Goal: Transaction & Acquisition: Purchase product/service

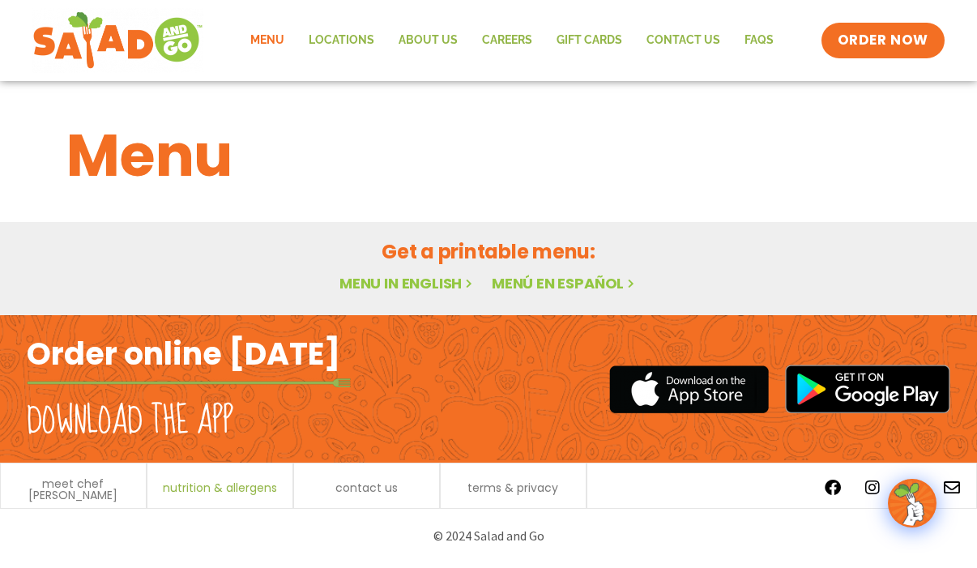
click at [199, 482] on span "nutrition & allergens" at bounding box center [220, 487] width 114 height 11
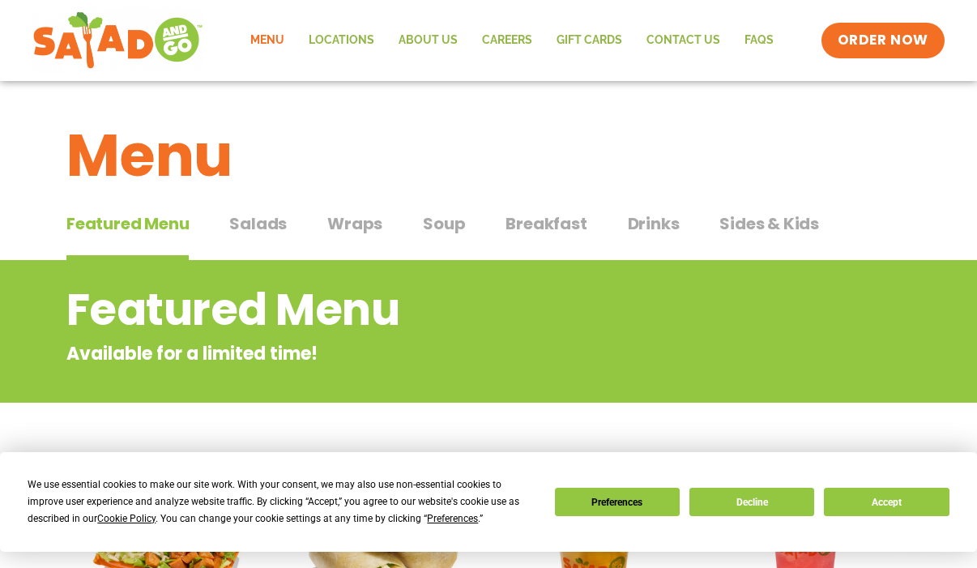
click at [262, 228] on span "Salads" at bounding box center [258, 223] width 58 height 24
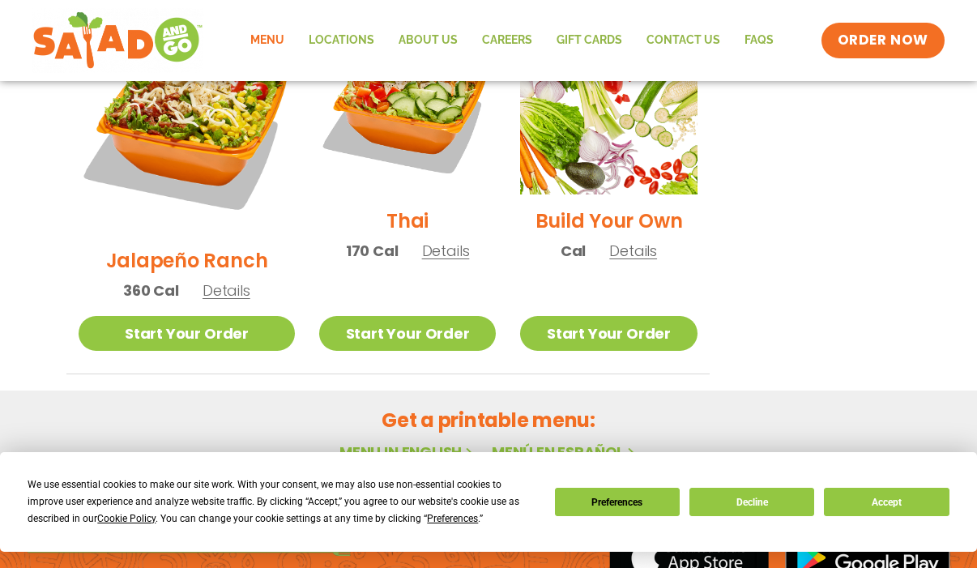
scroll to position [1385, 0]
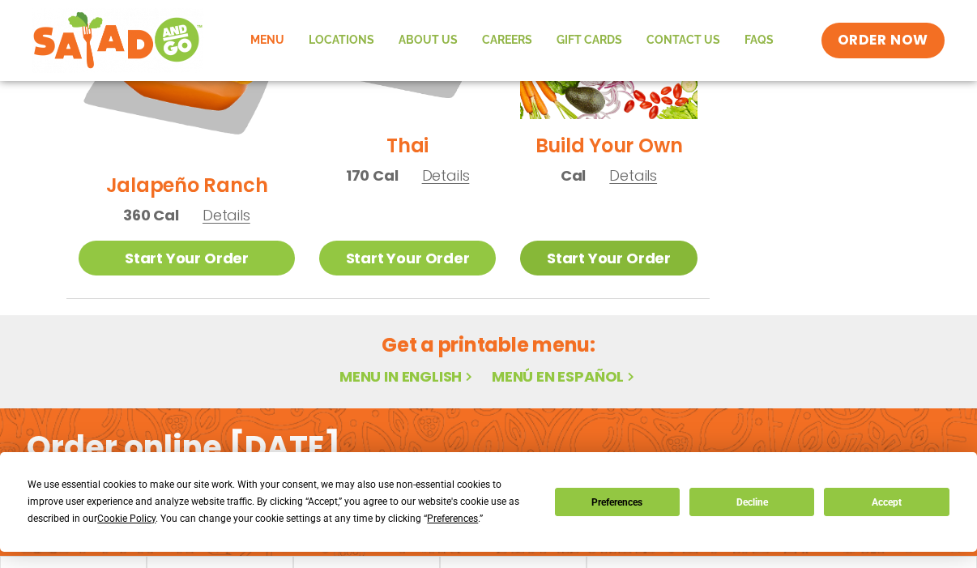
click at [647, 241] on link "Start Your Order" at bounding box center [608, 258] width 177 height 35
